Goal: Information Seeking & Learning: Learn about a topic

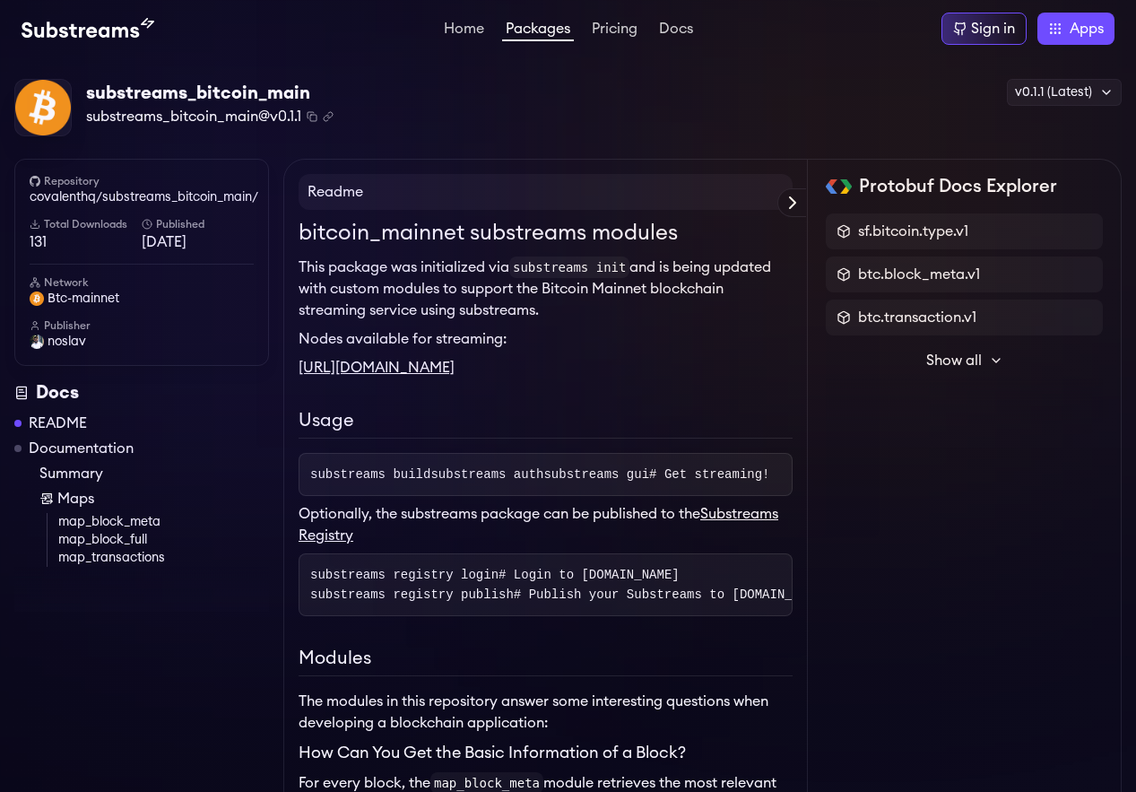
click at [537, 30] on link "Packages" at bounding box center [538, 32] width 72 height 20
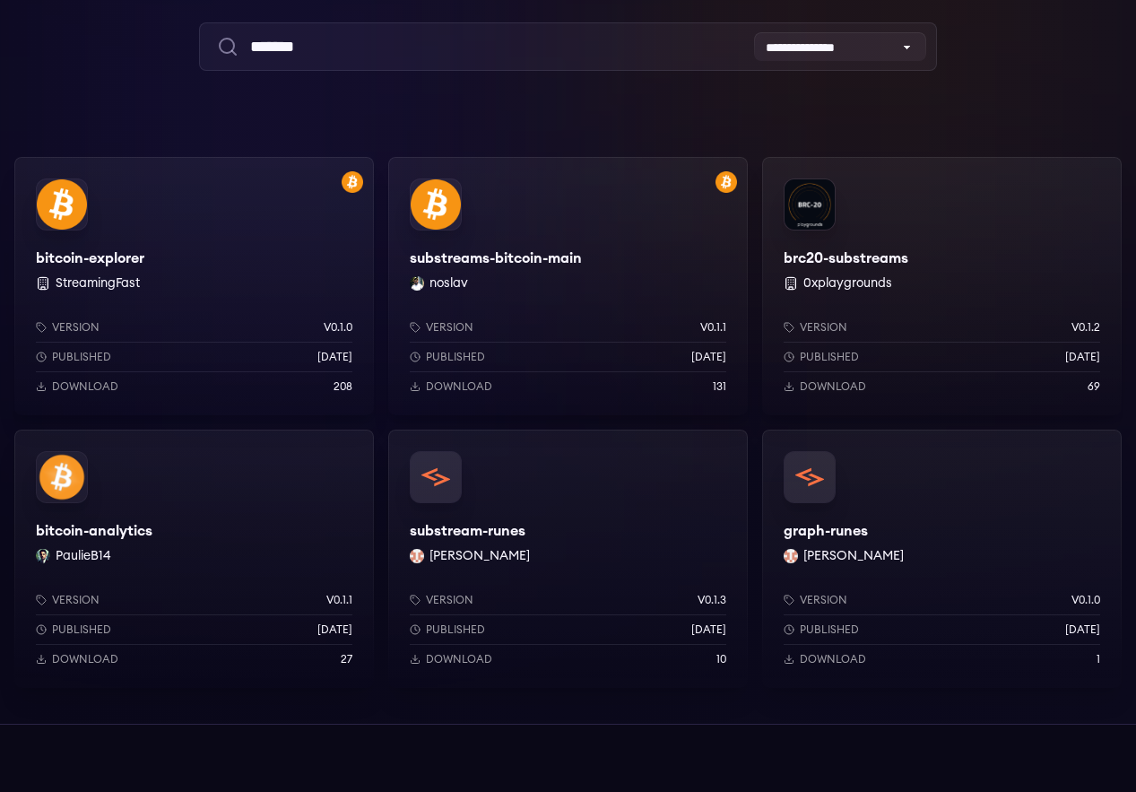
scroll to position [178, 0]
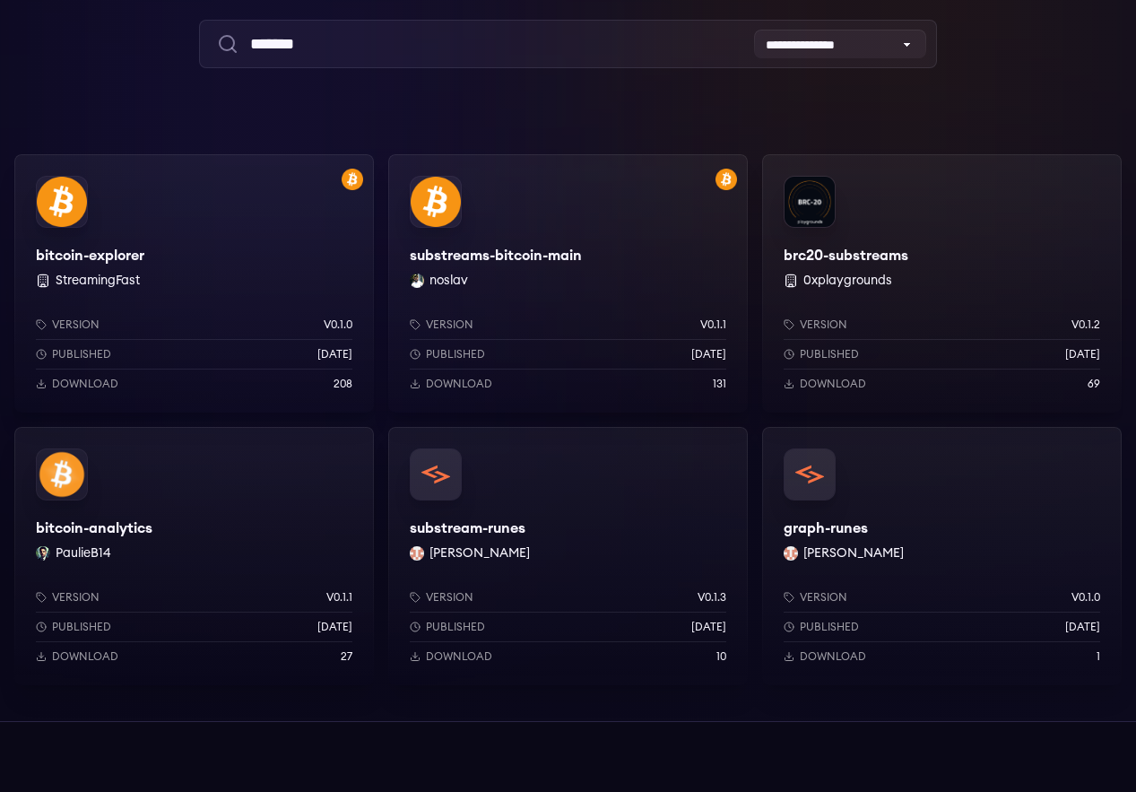
click at [374, 427] on div "bitcoin-analytics PaulieB14 Version v0.1.1 Published 1 months ago Download 27" at bounding box center [194, 556] width 360 height 258
click at [202, 271] on div "bitcoin-explorer StreamingFast Version v0.1.0 Published [DATE] Download 208" at bounding box center [194, 283] width 360 height 258
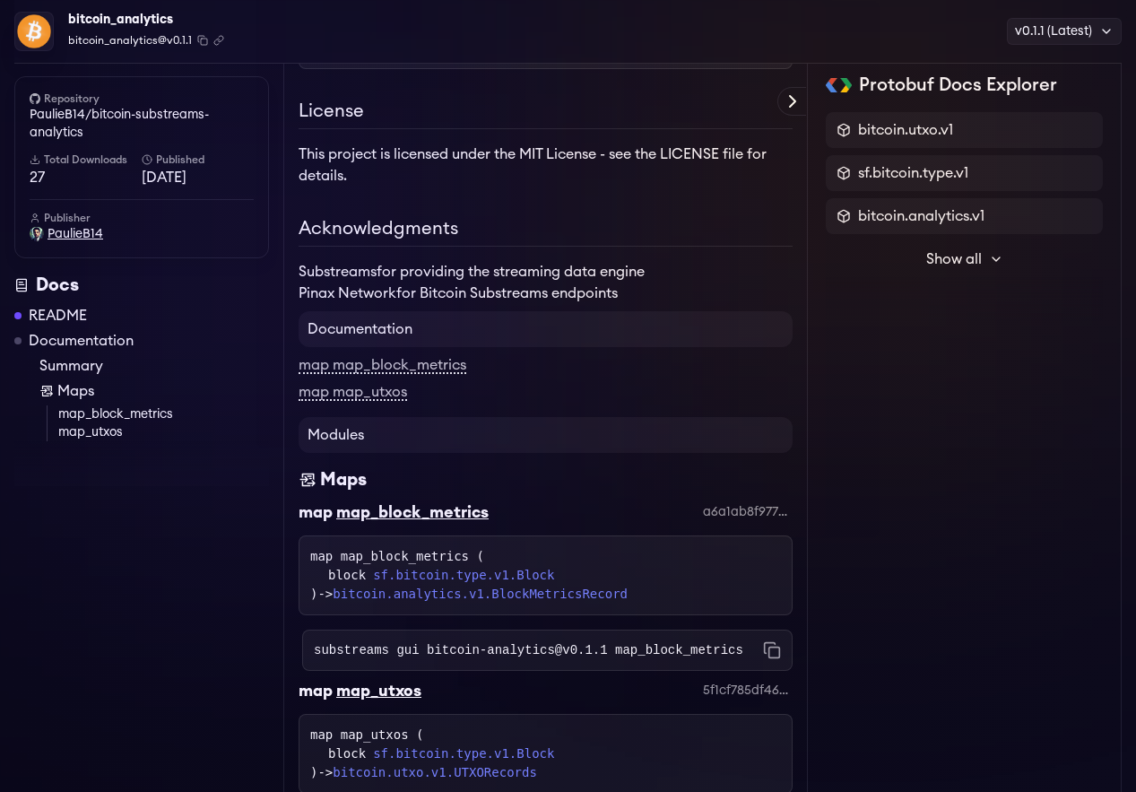
scroll to position [4070, 0]
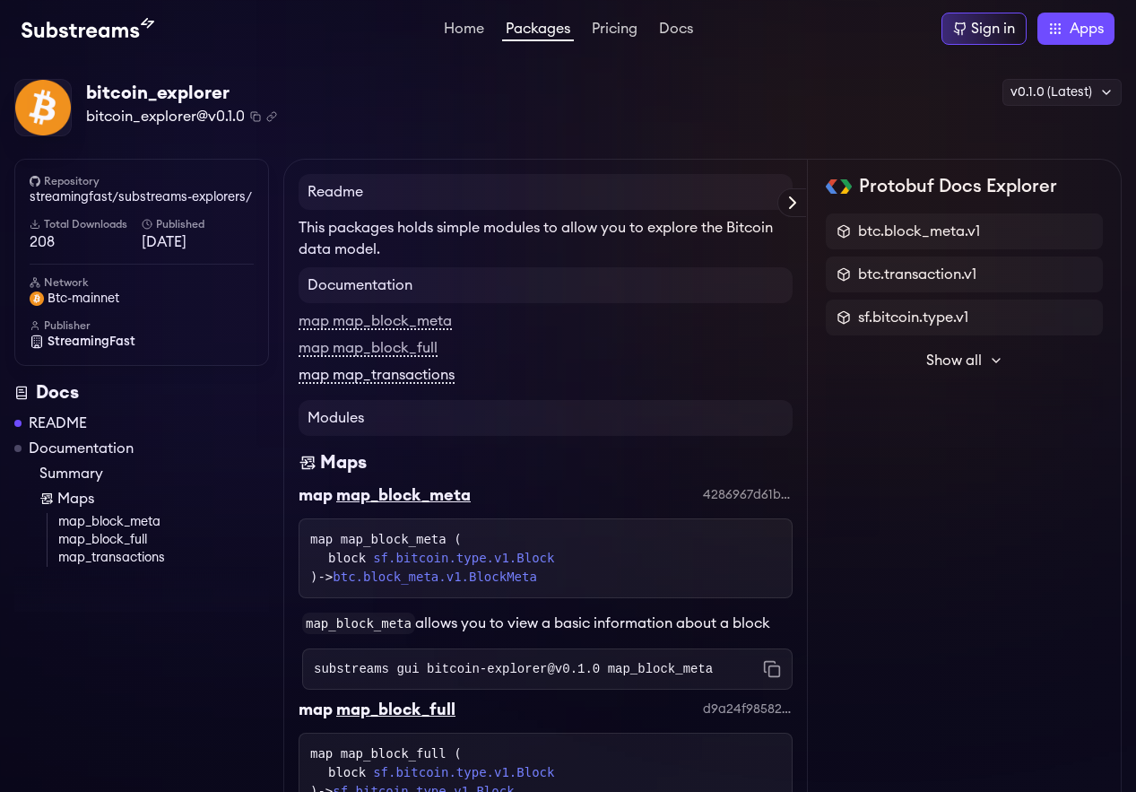
click at [437, 376] on link "map map_transactions" at bounding box center [377, 376] width 156 height 16
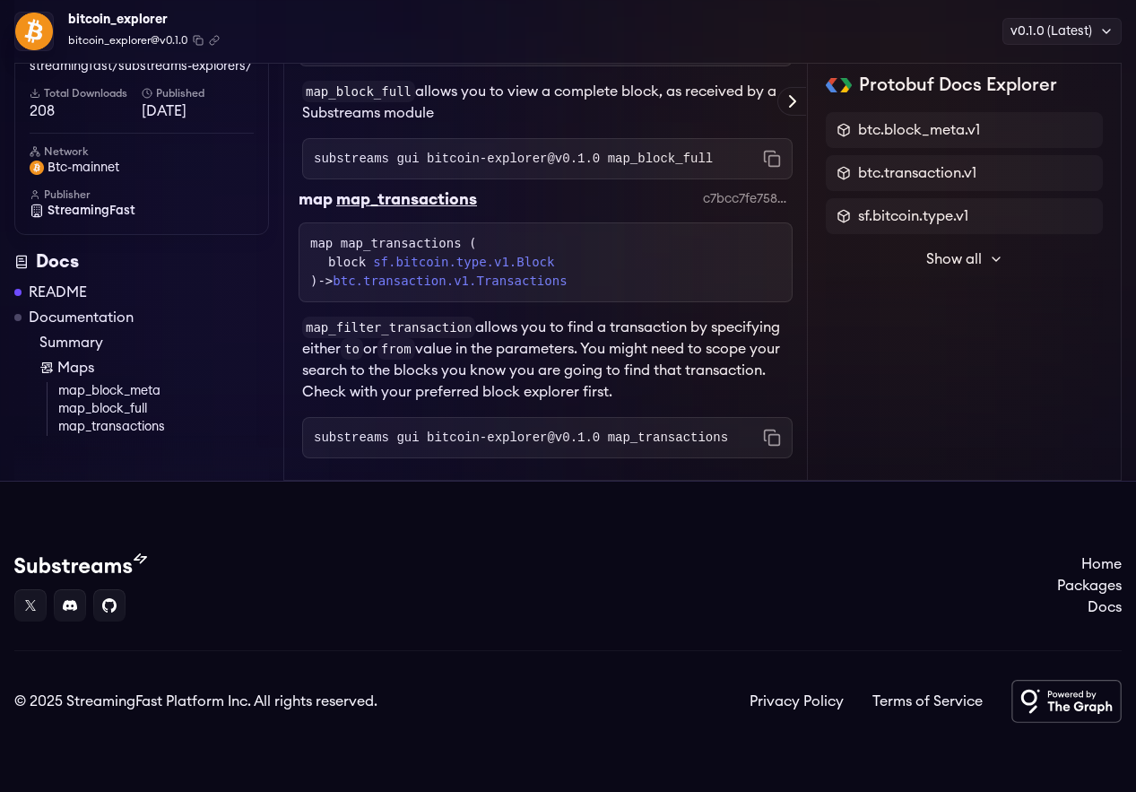
scroll to position [752, 0]
click at [300, 197] on div "map" at bounding box center [316, 198] width 34 height 25
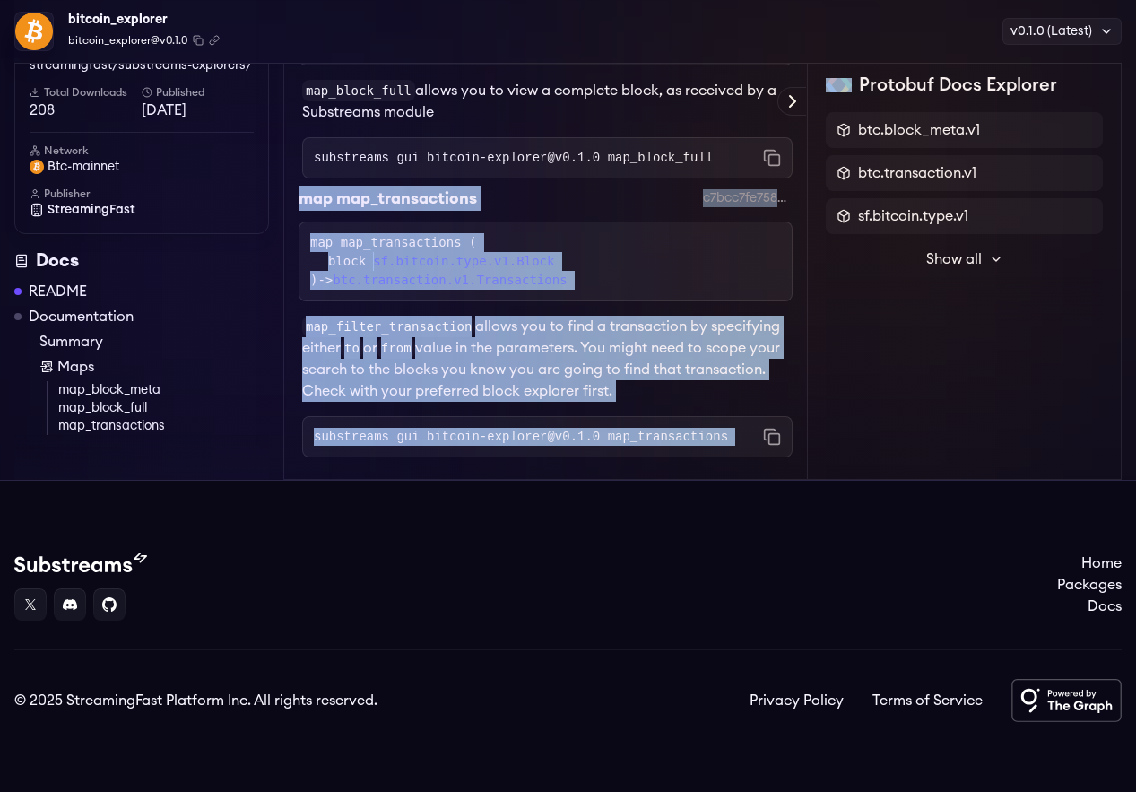
drag, startPoint x: 298, startPoint y: 192, endPoint x: 760, endPoint y: 428, distance: 518.6
click at [760, 428] on div "map map_transactions c7bcc7fe7584cc6d758a763698bdaab883e94987 map map_transacti…" at bounding box center [546, 322] width 494 height 272
copy div "map map_transactions c7bcc7fe7584cc6d758a763698bdaab883e94987 map map_transacti…"
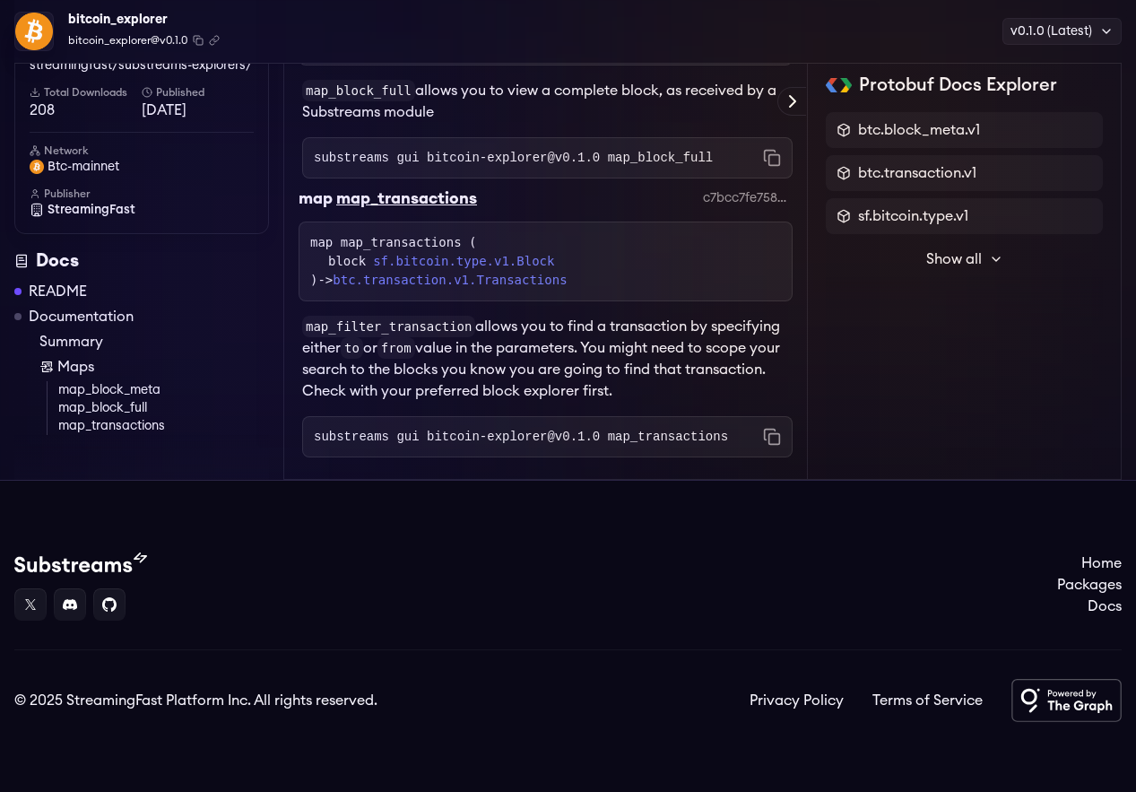
click at [674, 371] on p "map_filter_transaction allows you to find a transaction by specifying either to…" at bounding box center [547, 359] width 491 height 86
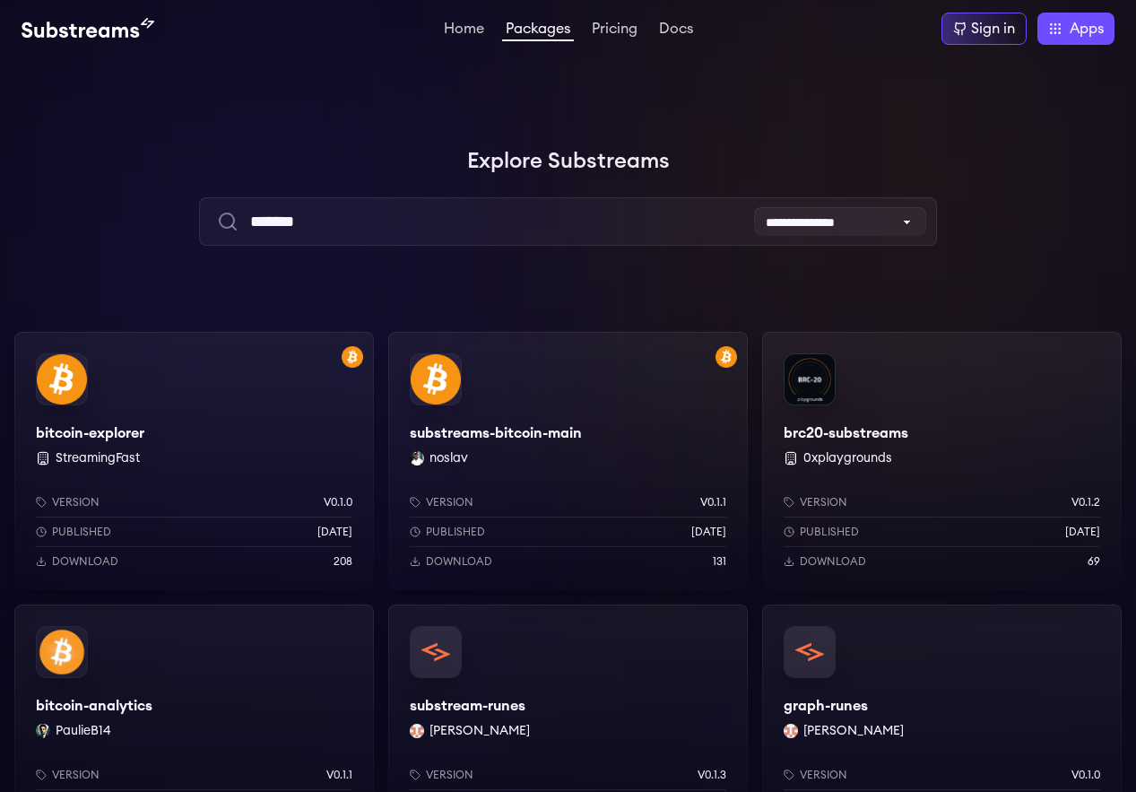
scroll to position [178, 0]
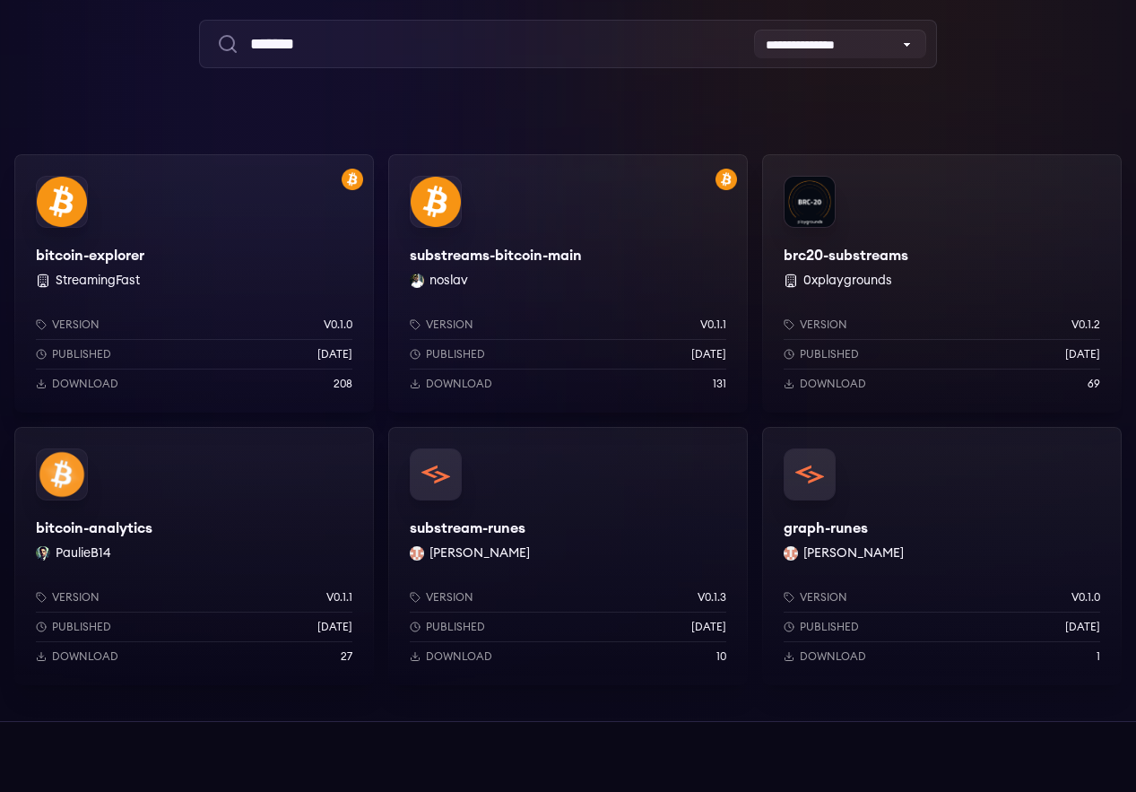
click at [788, 246] on div "brc20-substreams 0xplaygrounds Version v0.1.2 Published [DATE] Download 69" at bounding box center [942, 283] width 360 height 258
click at [388, 548] on div "substream-runes [PERSON_NAME]-boostylabs Version v0.1.3 Published [DATE] Downlo…" at bounding box center [568, 556] width 360 height 258
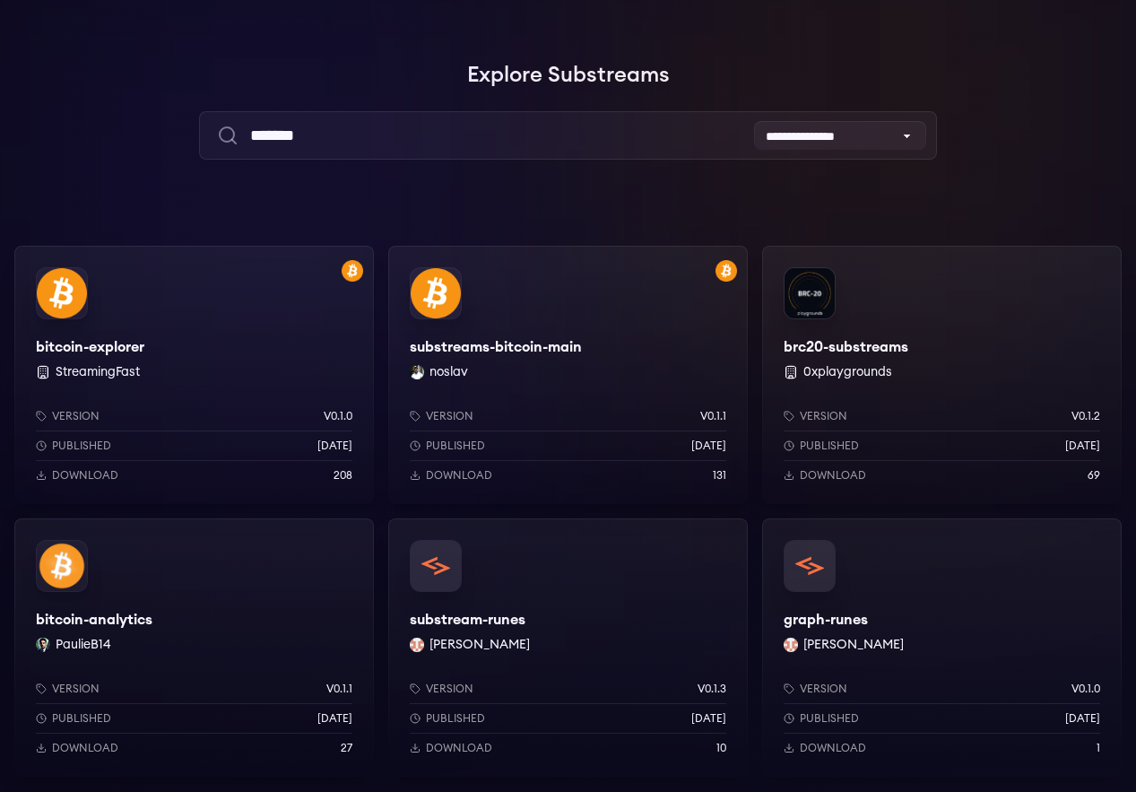
scroll to position [0, 0]
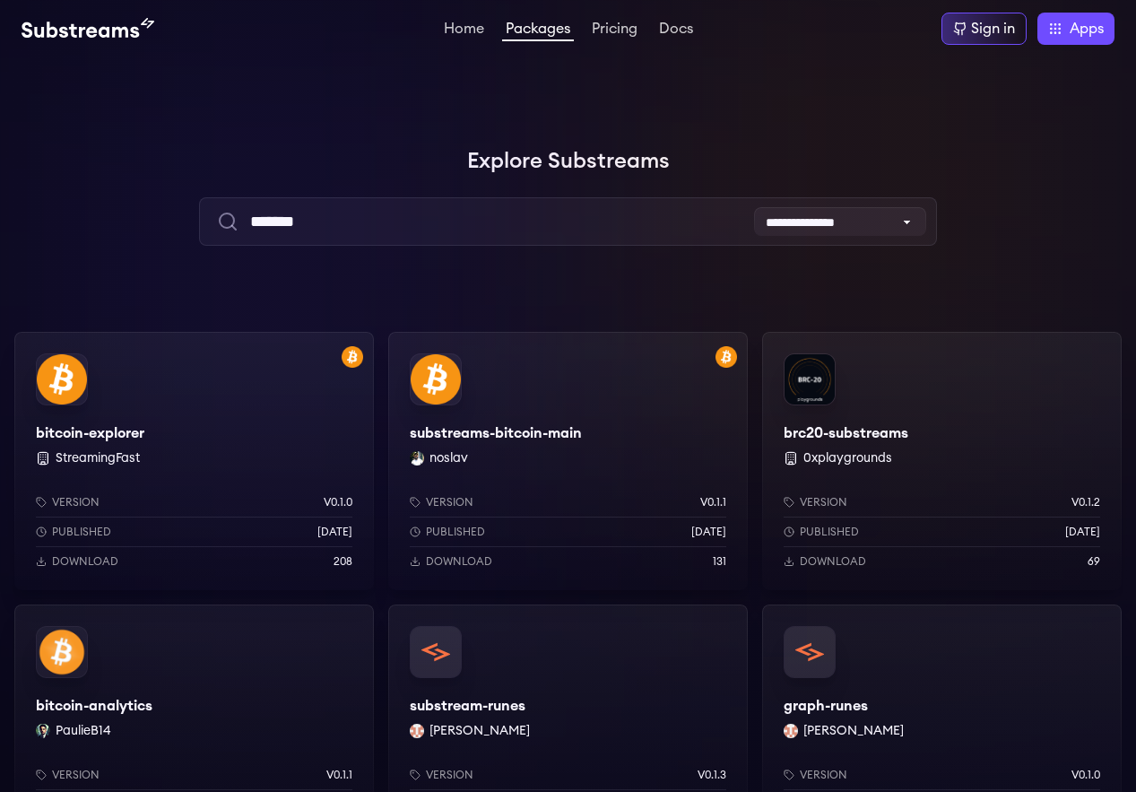
click at [194, 476] on div "Version v0.1.0 Published [DATE] Download 208" at bounding box center [194, 528] width 360 height 124
click at [218, 427] on div "bitcoin-explorer StreamingFast Version v0.1.0 Published 1 years ago Download 208" at bounding box center [194, 461] width 360 height 258
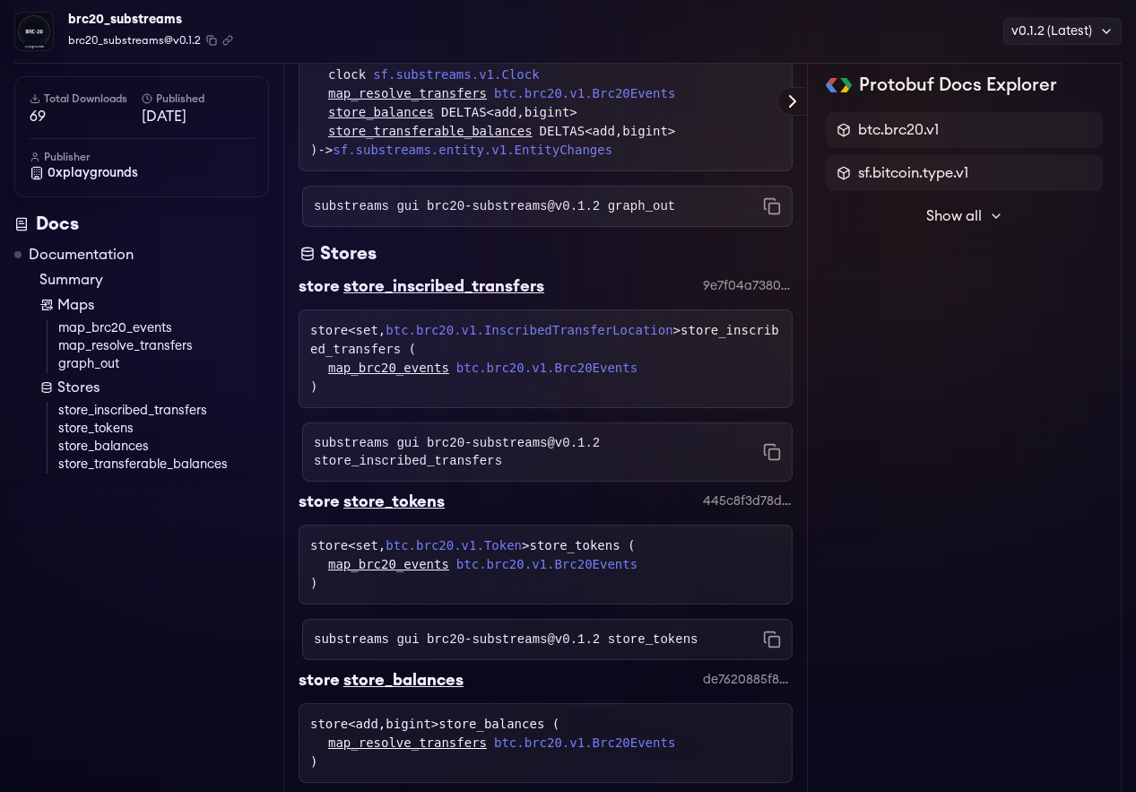
scroll to position [1419, 0]
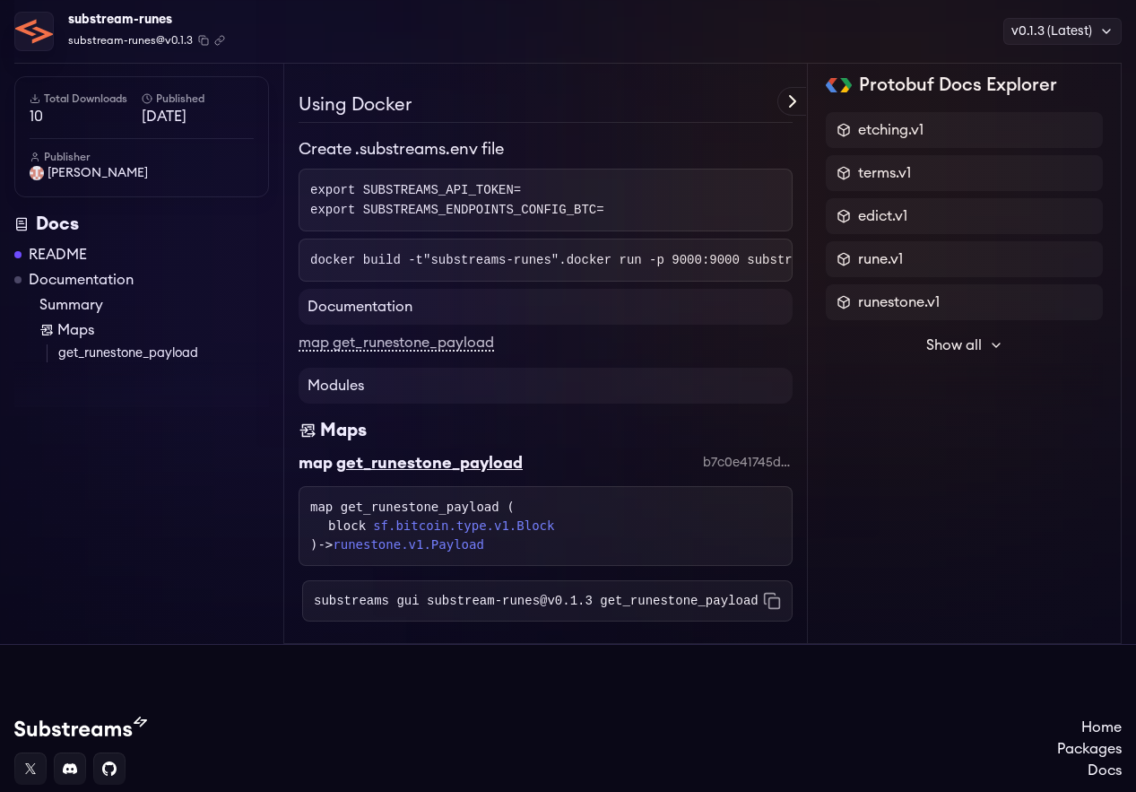
scroll to position [1176, 0]
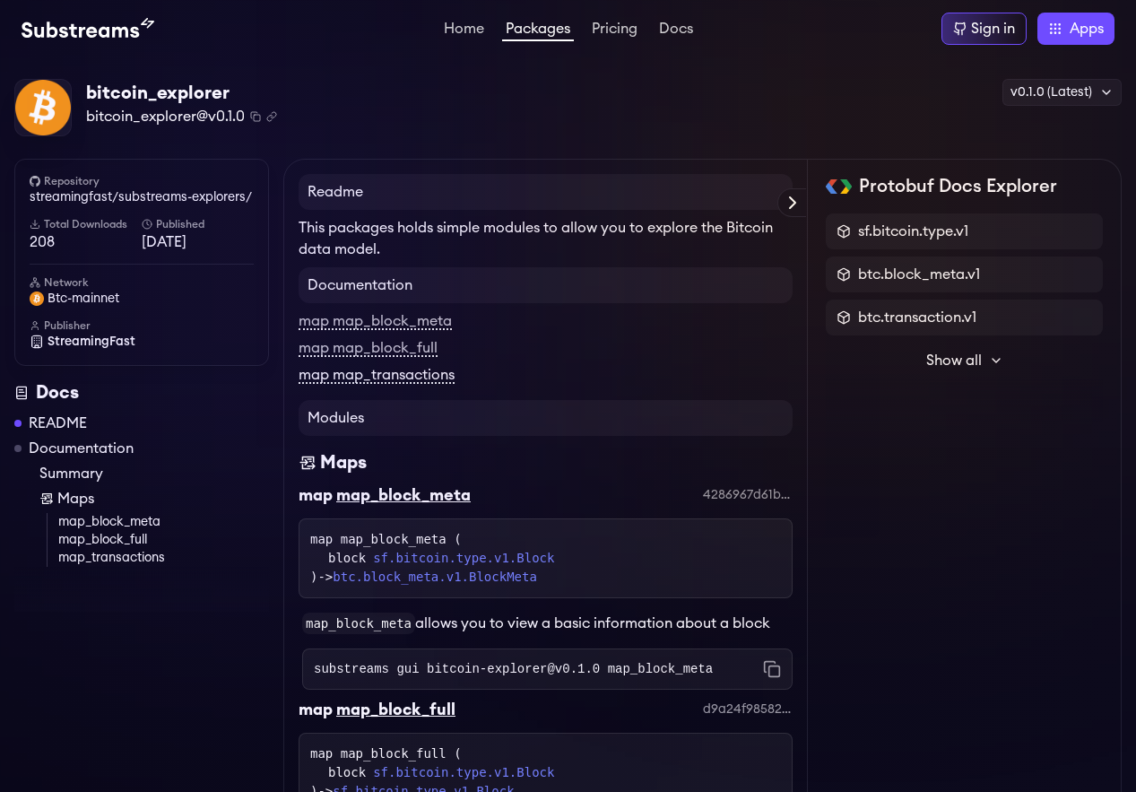
click at [387, 376] on link "map map_transactions" at bounding box center [377, 376] width 156 height 16
click at [967, 358] on span "Show all" at bounding box center [954, 361] width 56 height 22
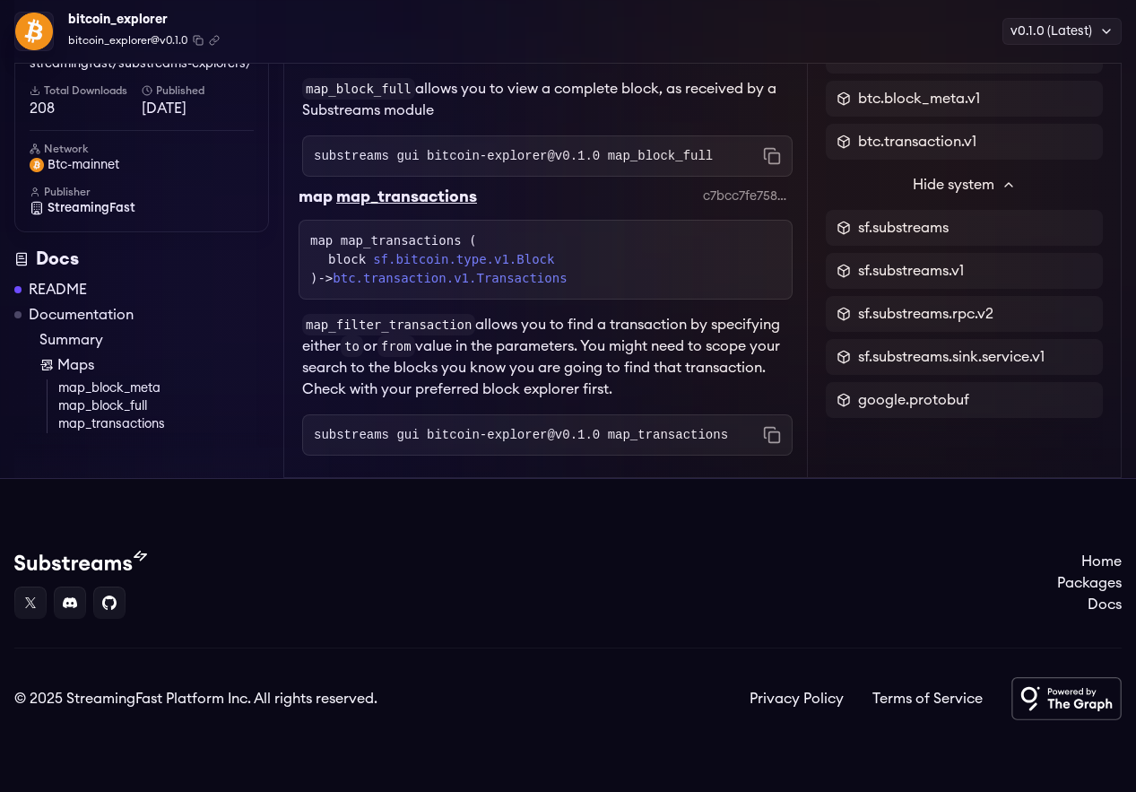
scroll to position [744, 0]
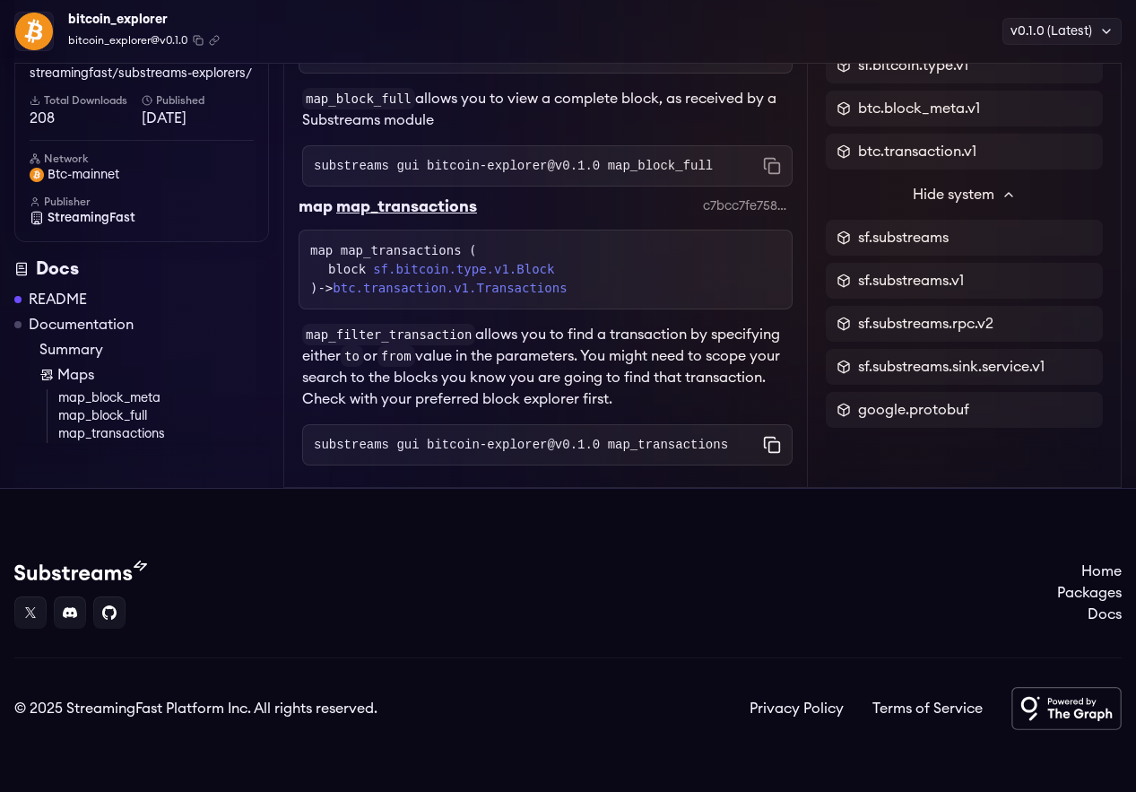
click at [772, 448] on icon "Copy command to clipboard" at bounding box center [772, 445] width 18 height 18
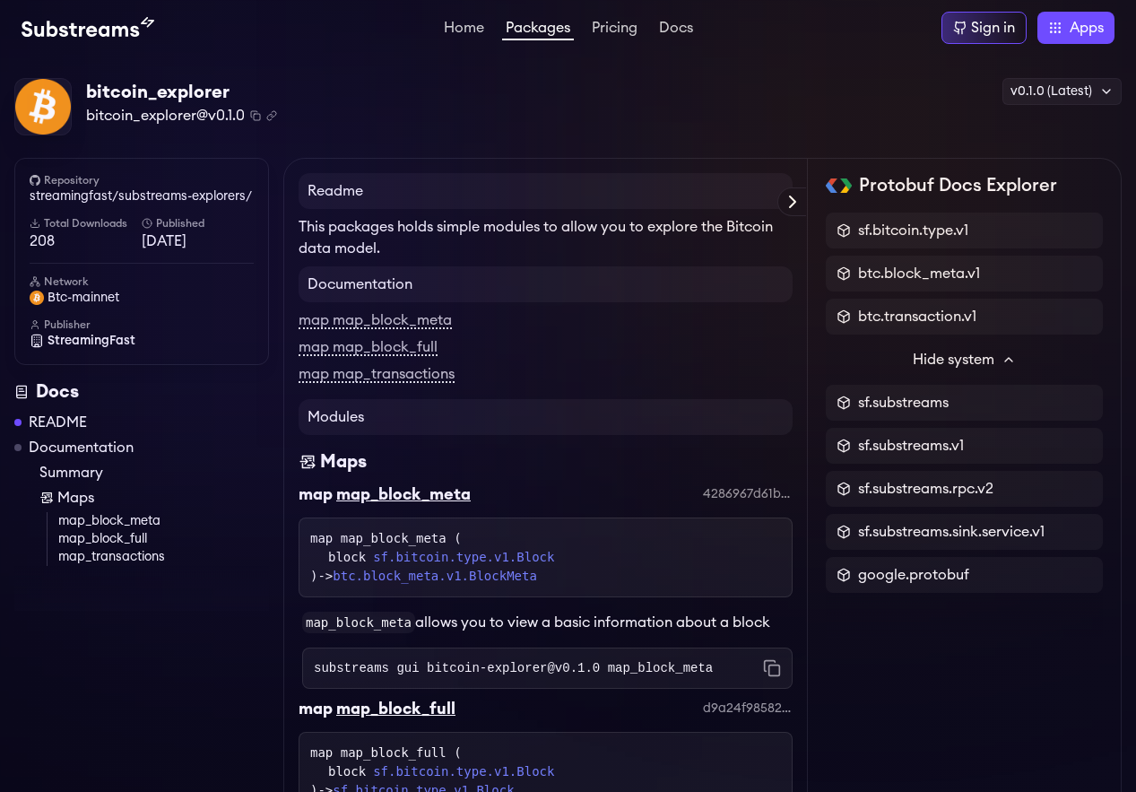
scroll to position [0, 0]
click at [231, 202] on link "streamingfast/substreams-explorers/" at bounding box center [142, 197] width 224 height 18
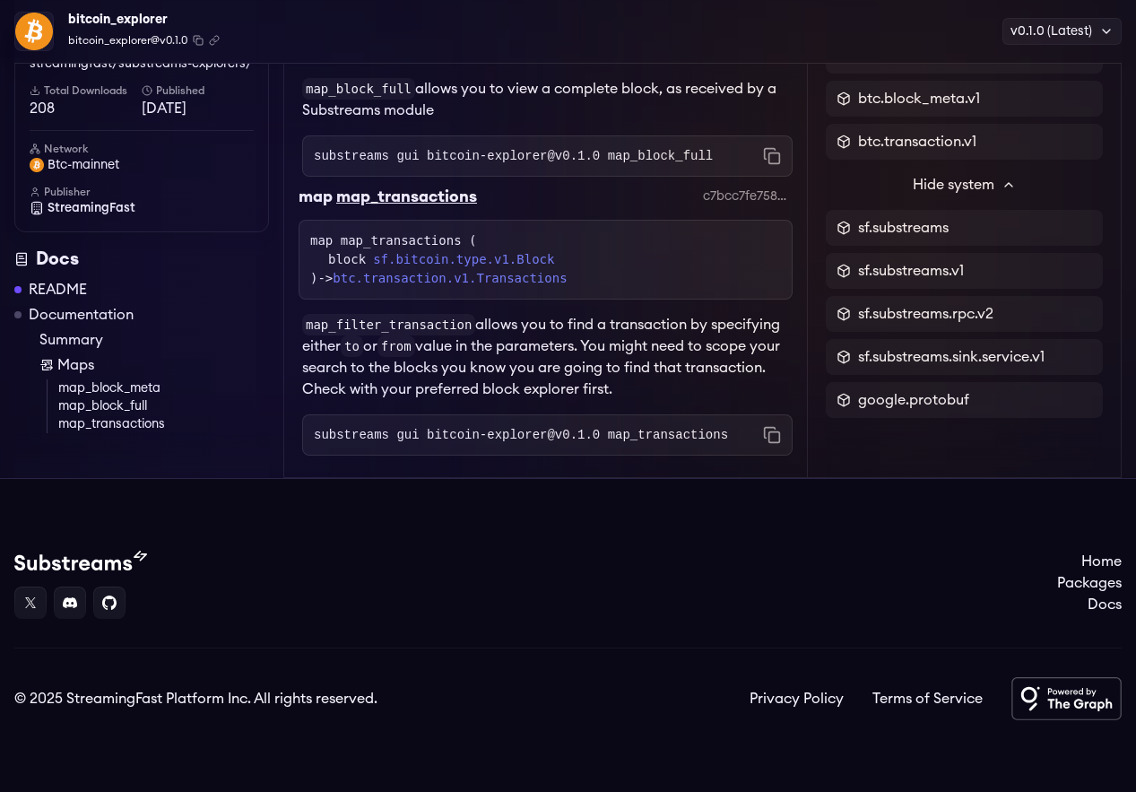
scroll to position [758, 0]
click at [774, 433] on icon "Copy command to clipboard" at bounding box center [772, 435] width 18 height 18
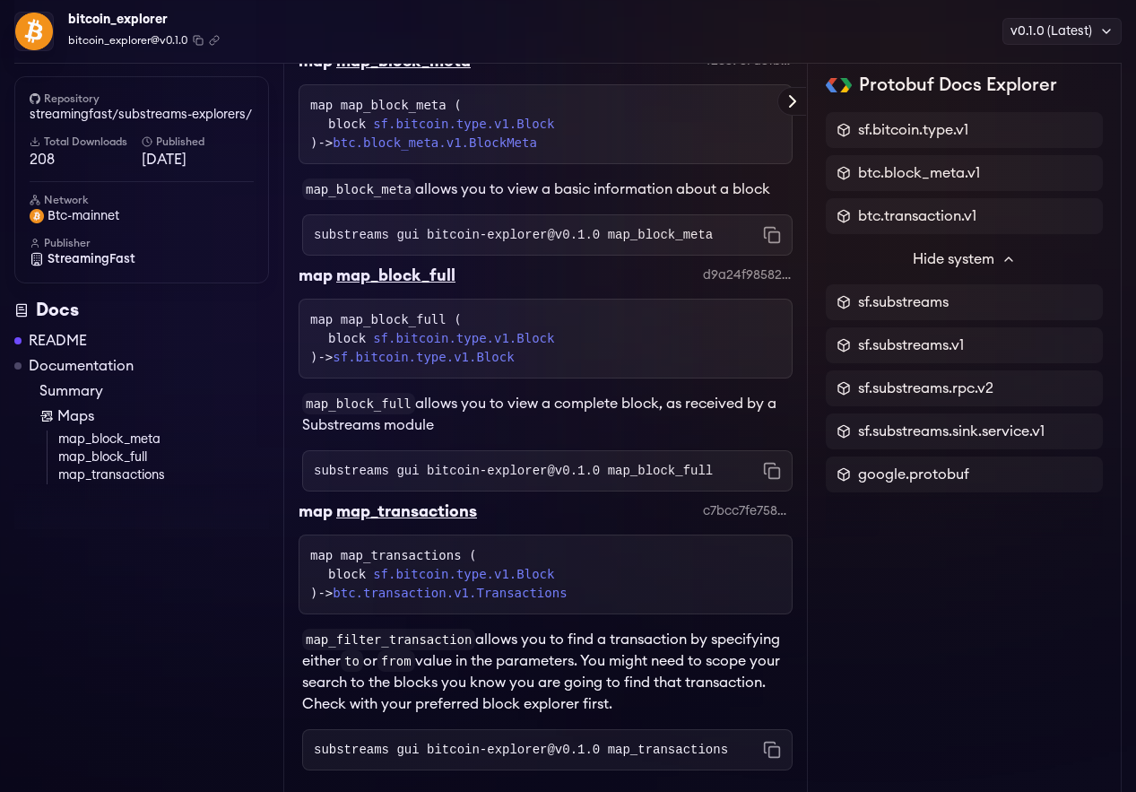
scroll to position [439, 0]
click at [763, 236] on icon "Copy command to clipboard" at bounding box center [772, 236] width 18 height 18
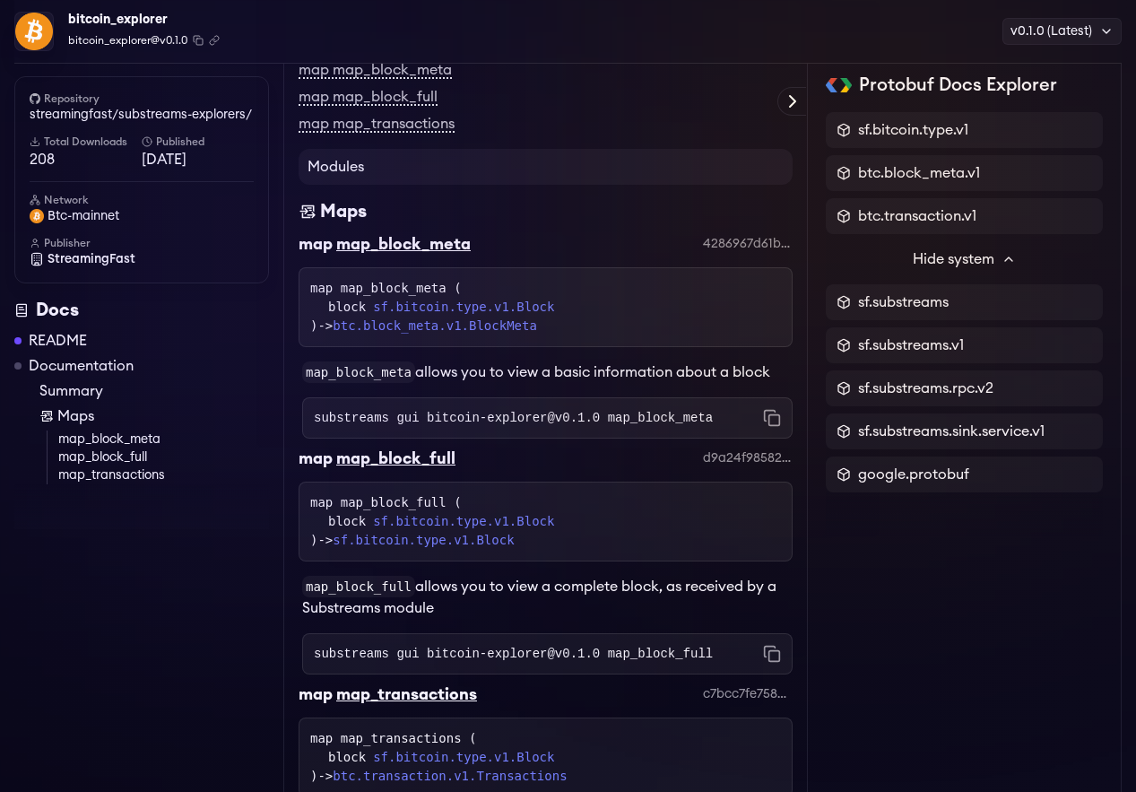
scroll to position [265, 0]
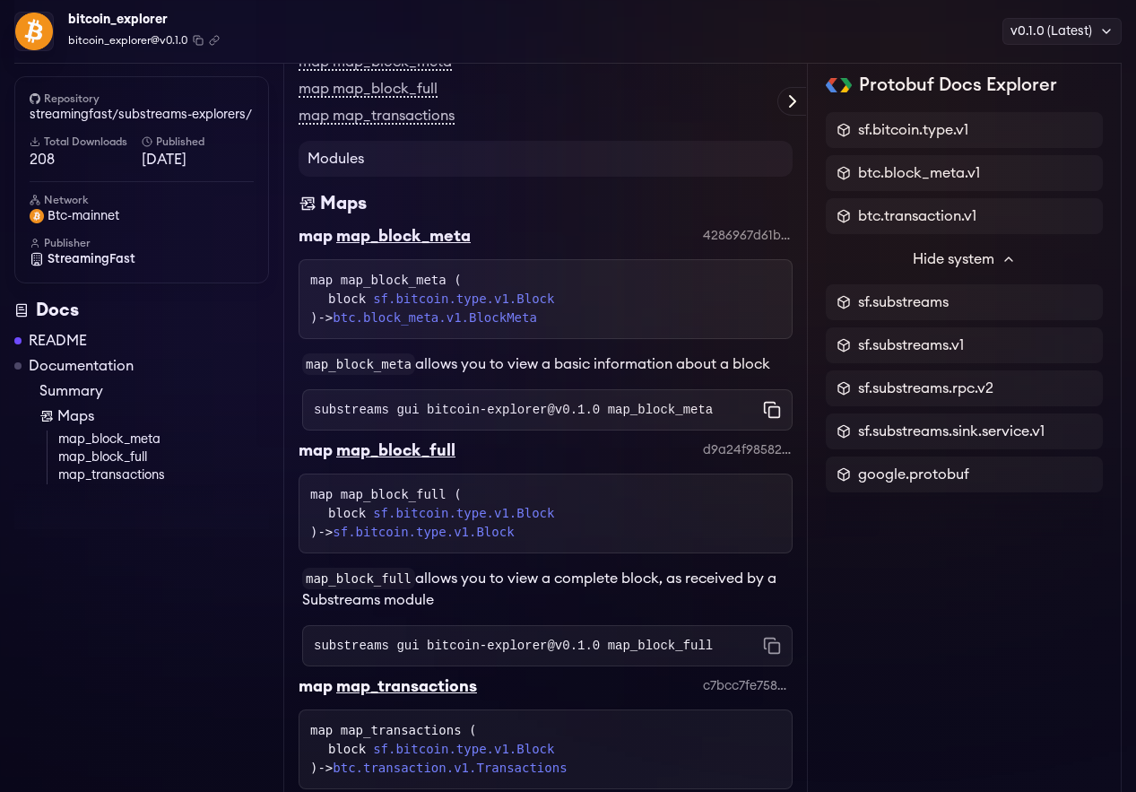
click at [774, 413] on icon "Copy command to clipboard" at bounding box center [772, 410] width 18 height 18
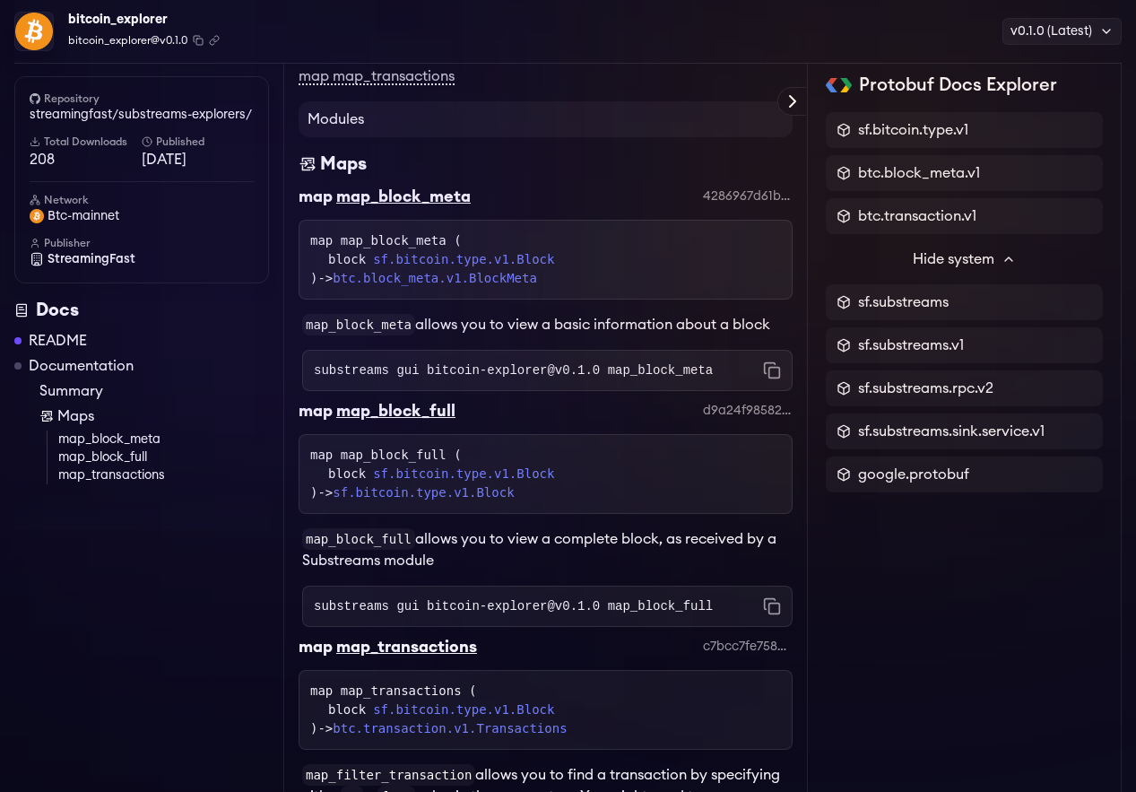
scroll to position [305, 0]
click at [765, 362] on icon "Copy command to clipboard" at bounding box center [770, 367] width 11 height 11
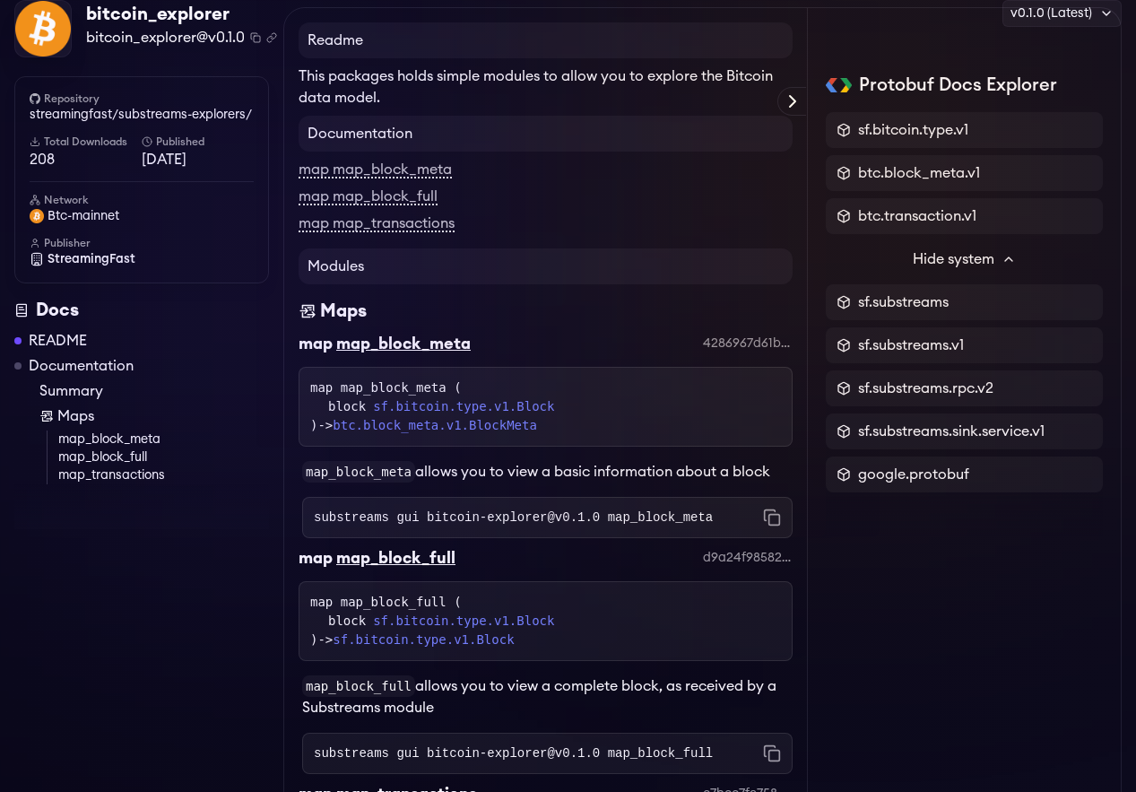
scroll to position [0, 0]
